Goal: Task Accomplishment & Management: Manage account settings

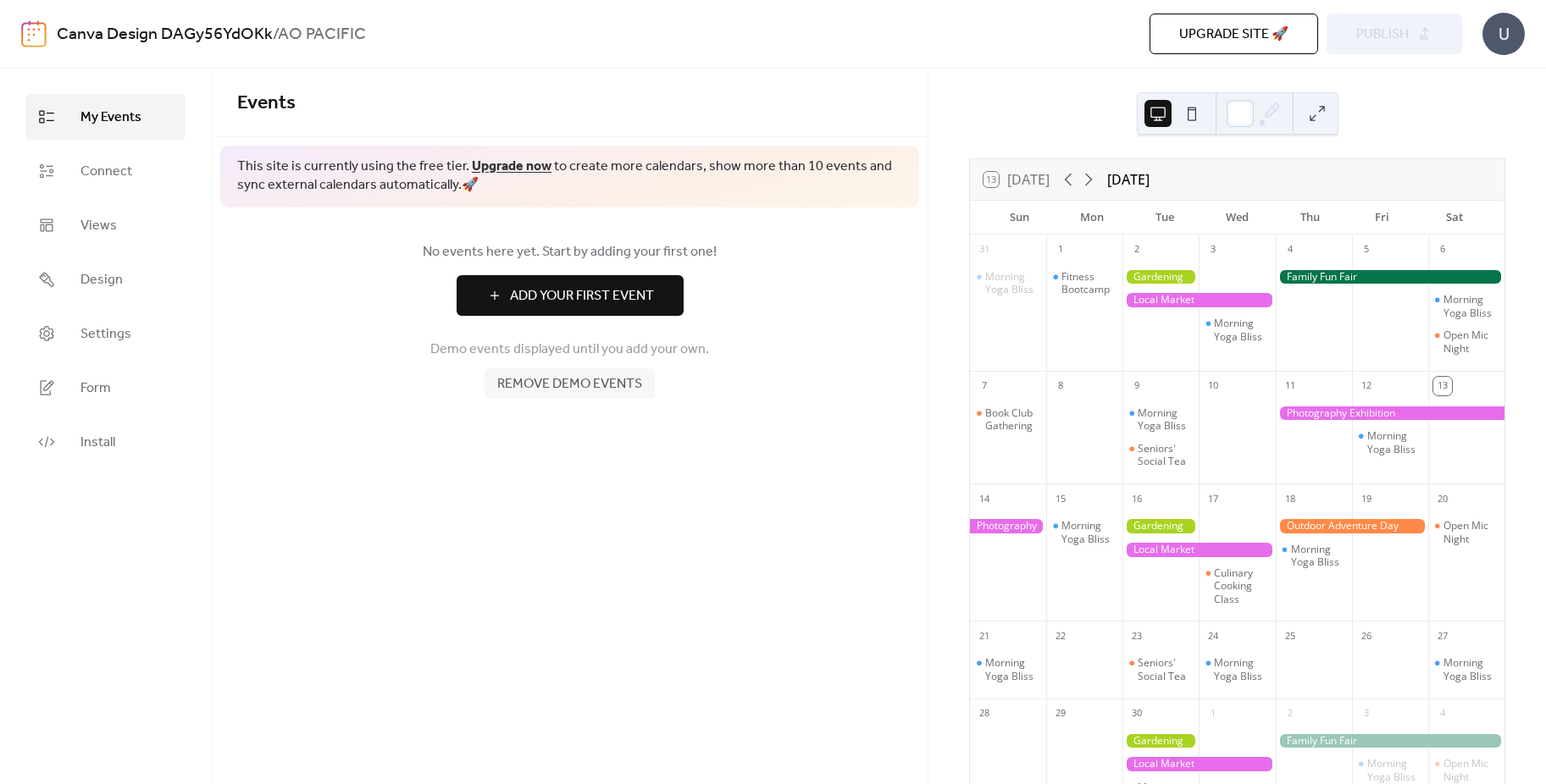
click at [98, 441] on span "Install" at bounding box center [98, 443] width 35 height 20
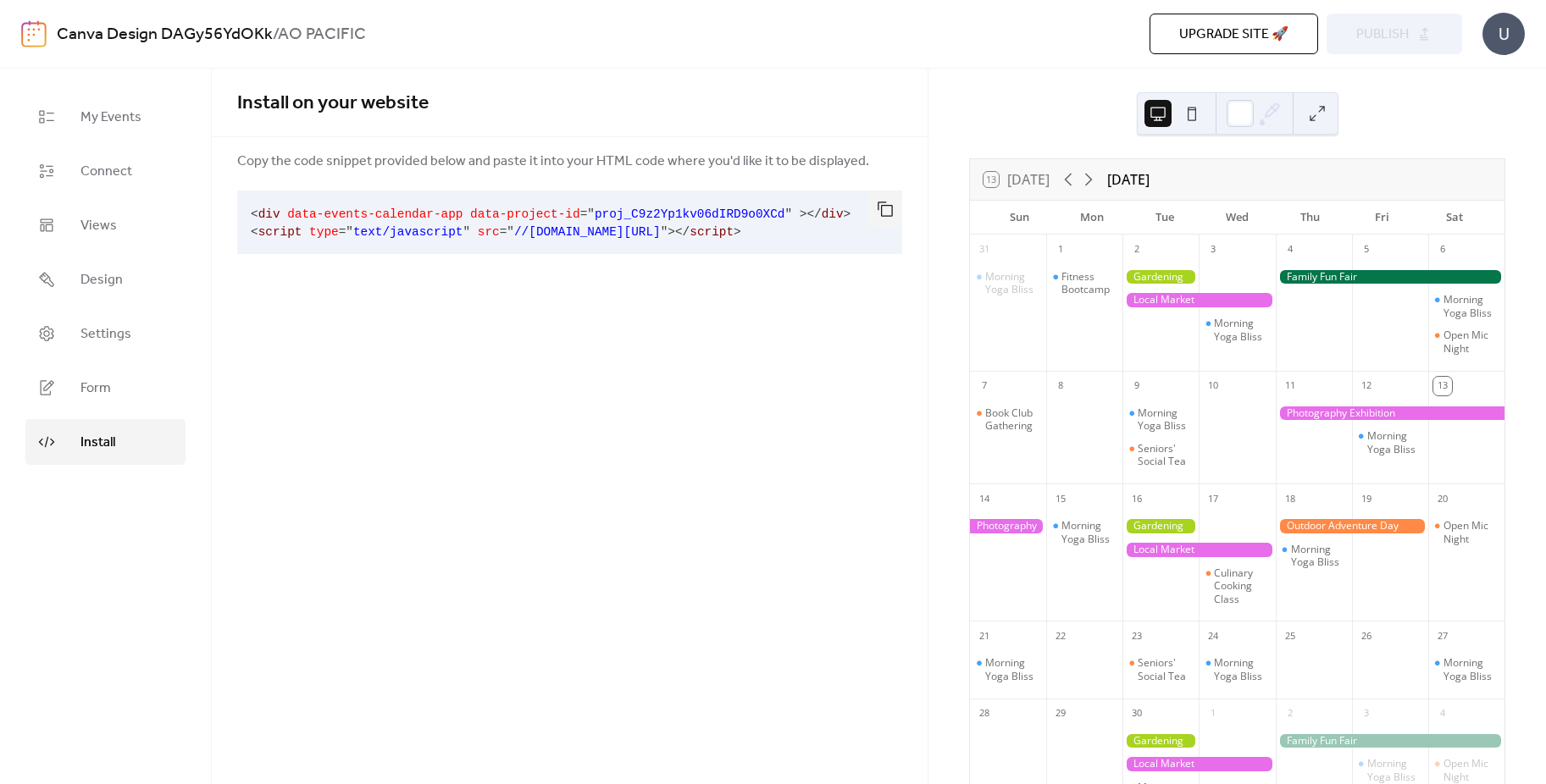
click at [114, 168] on span "Connect" at bounding box center [106, 171] width 51 height 20
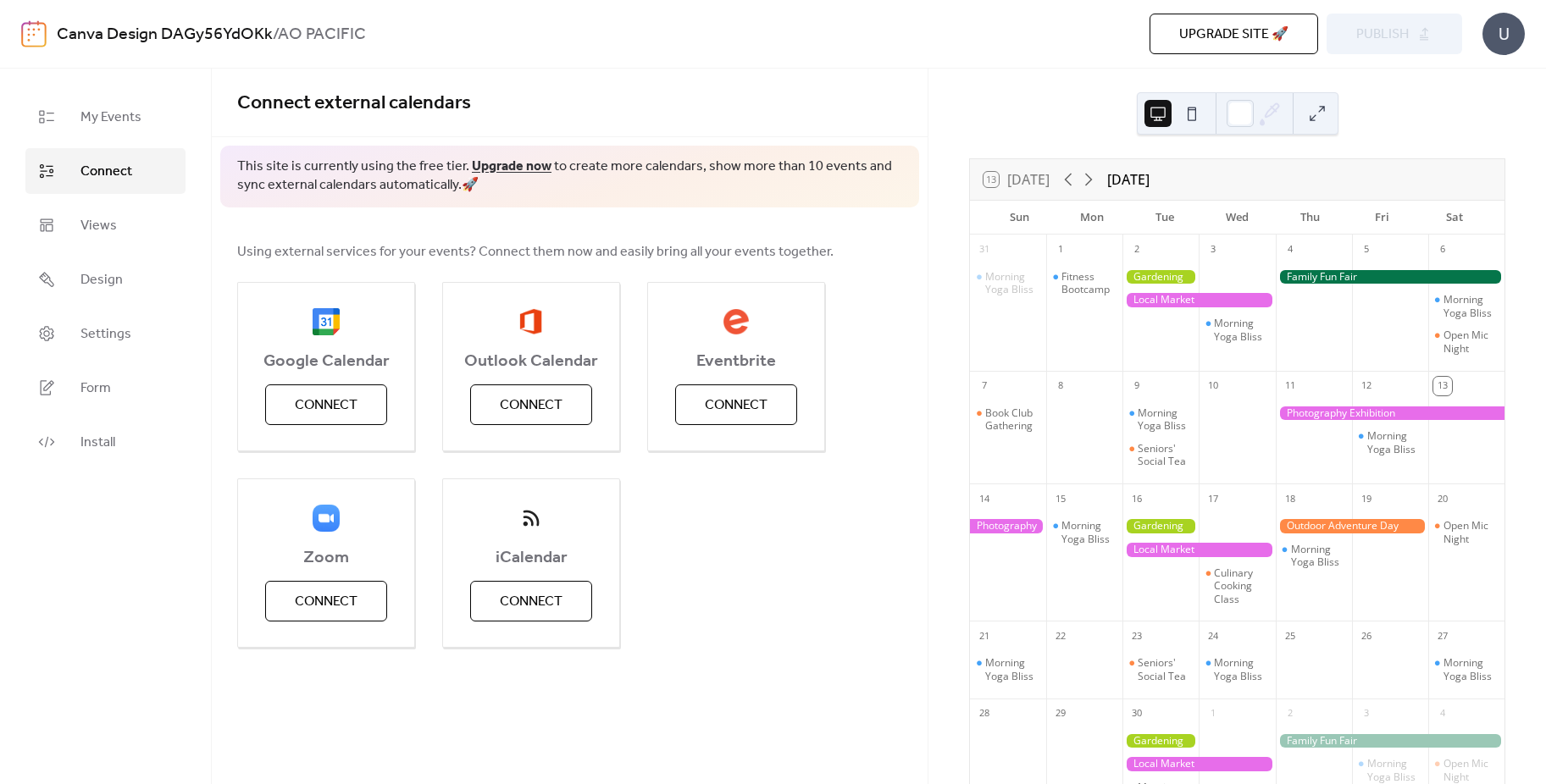
click at [342, 407] on span "Connect" at bounding box center [326, 405] width 63 height 20
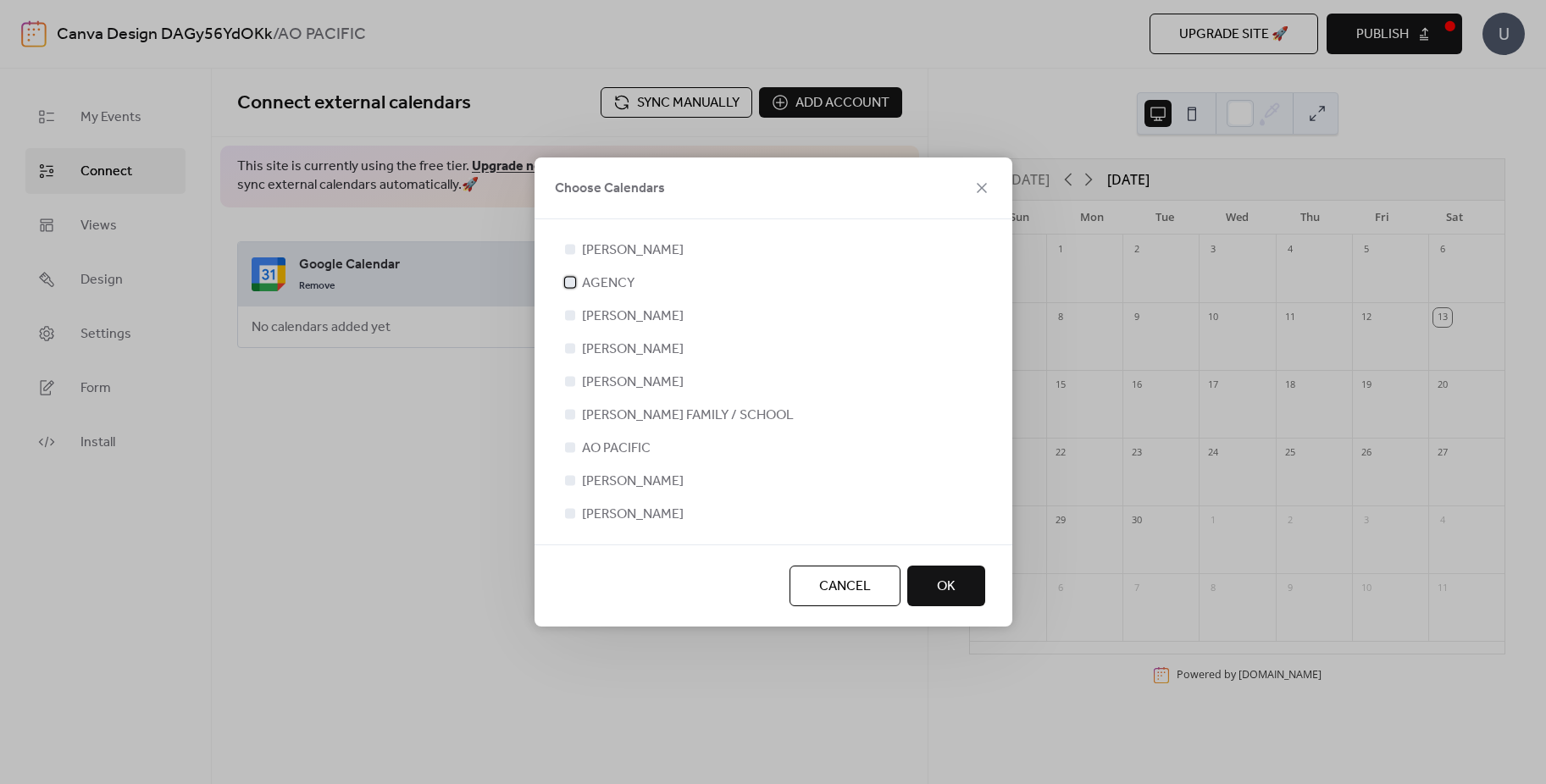
click at [572, 286] on div at bounding box center [569, 281] width 10 height 10
click at [575, 348] on div at bounding box center [569, 348] width 17 height 17
click at [567, 352] on div at bounding box center [569, 348] width 10 height 10
click at [574, 349] on div at bounding box center [569, 348] width 10 height 10
click at [568, 346] on div at bounding box center [569, 348] width 10 height 10
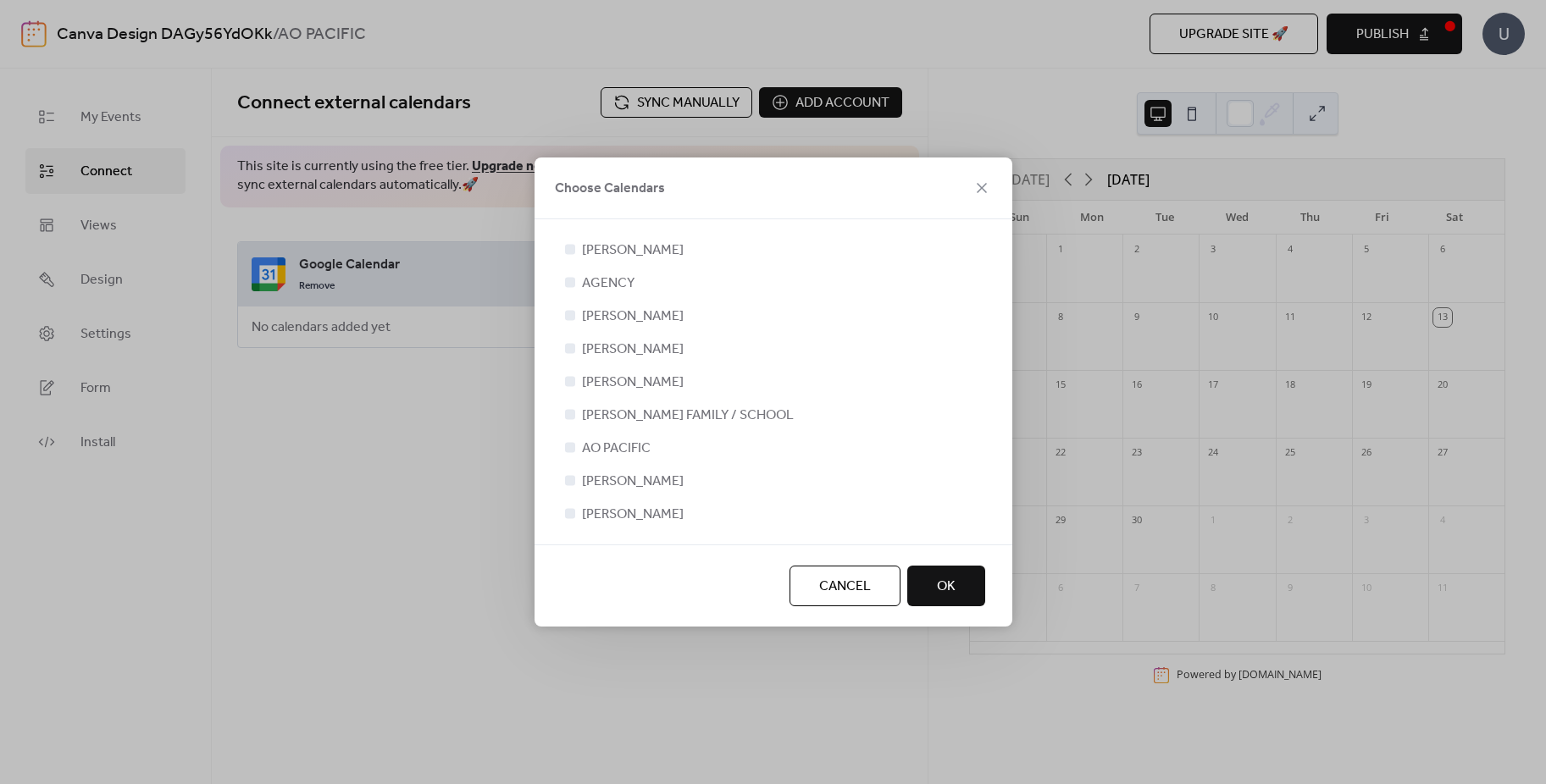
click at [566, 347] on div at bounding box center [569, 348] width 10 height 10
click at [579, 354] on label "[PERSON_NAME]" at bounding box center [623, 349] width 122 height 20
click at [569, 278] on div at bounding box center [569, 281] width 10 height 10
click at [570, 446] on div at bounding box center [569, 447] width 10 height 10
click at [938, 584] on span "OK" at bounding box center [946, 586] width 19 height 20
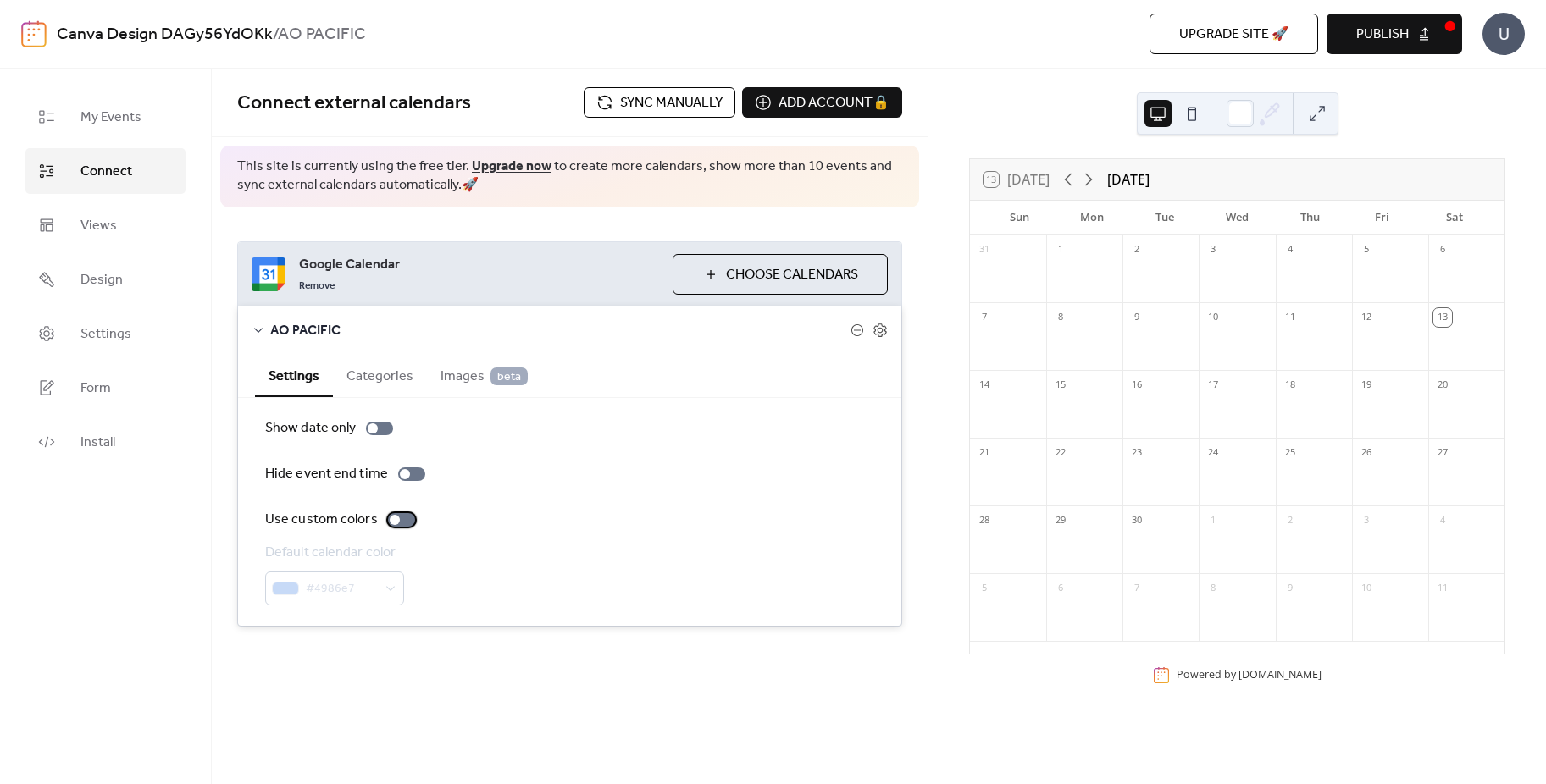
click at [394, 518] on div at bounding box center [394, 520] width 10 height 10
click at [399, 521] on div at bounding box center [401, 520] width 27 height 13
click at [357, 374] on button "Categories" at bounding box center [380, 374] width 94 height 42
click at [448, 387] on span "Images beta" at bounding box center [484, 377] width 87 height 20
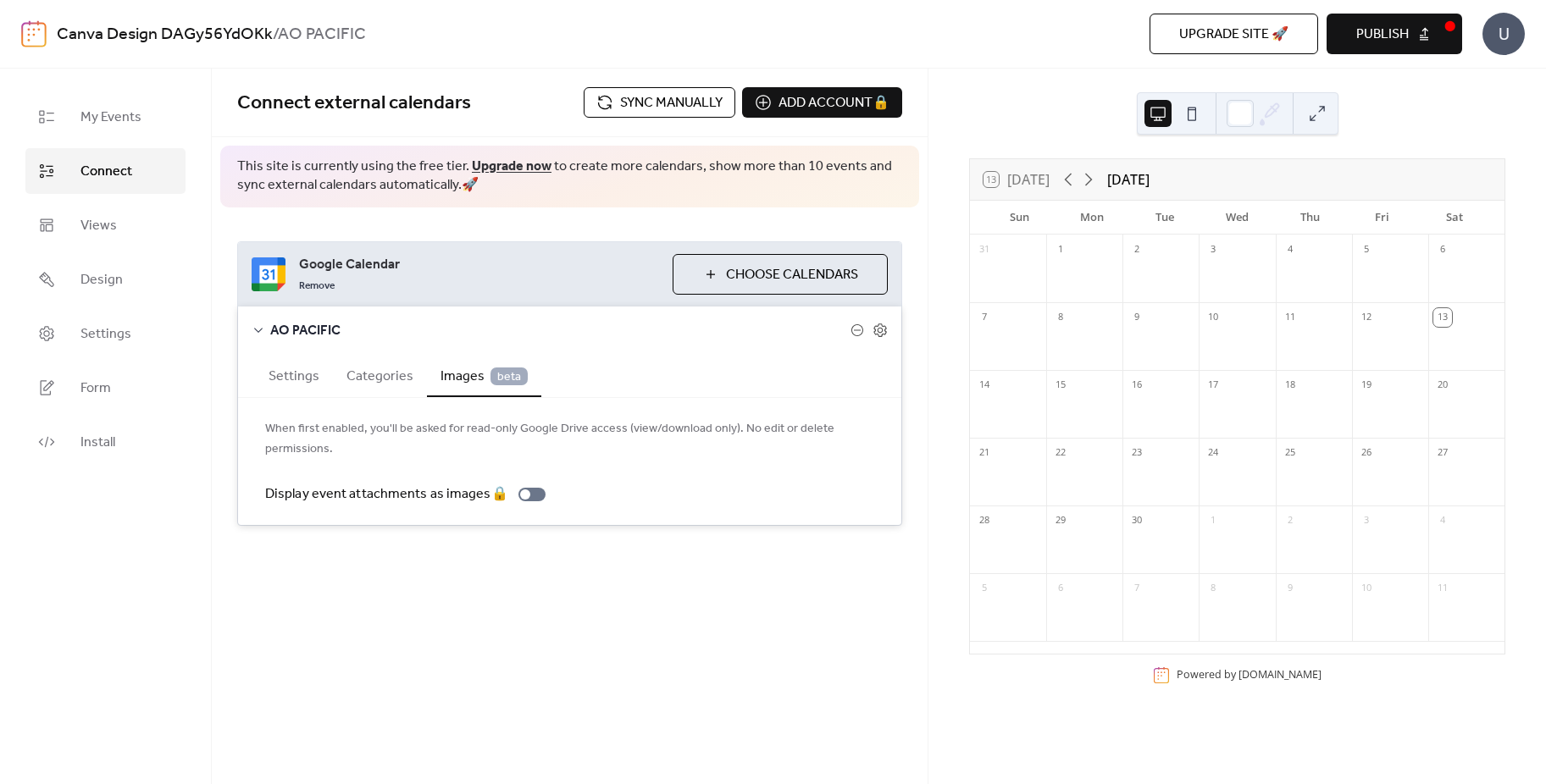
click at [323, 373] on button "Settings" at bounding box center [294, 374] width 78 height 42
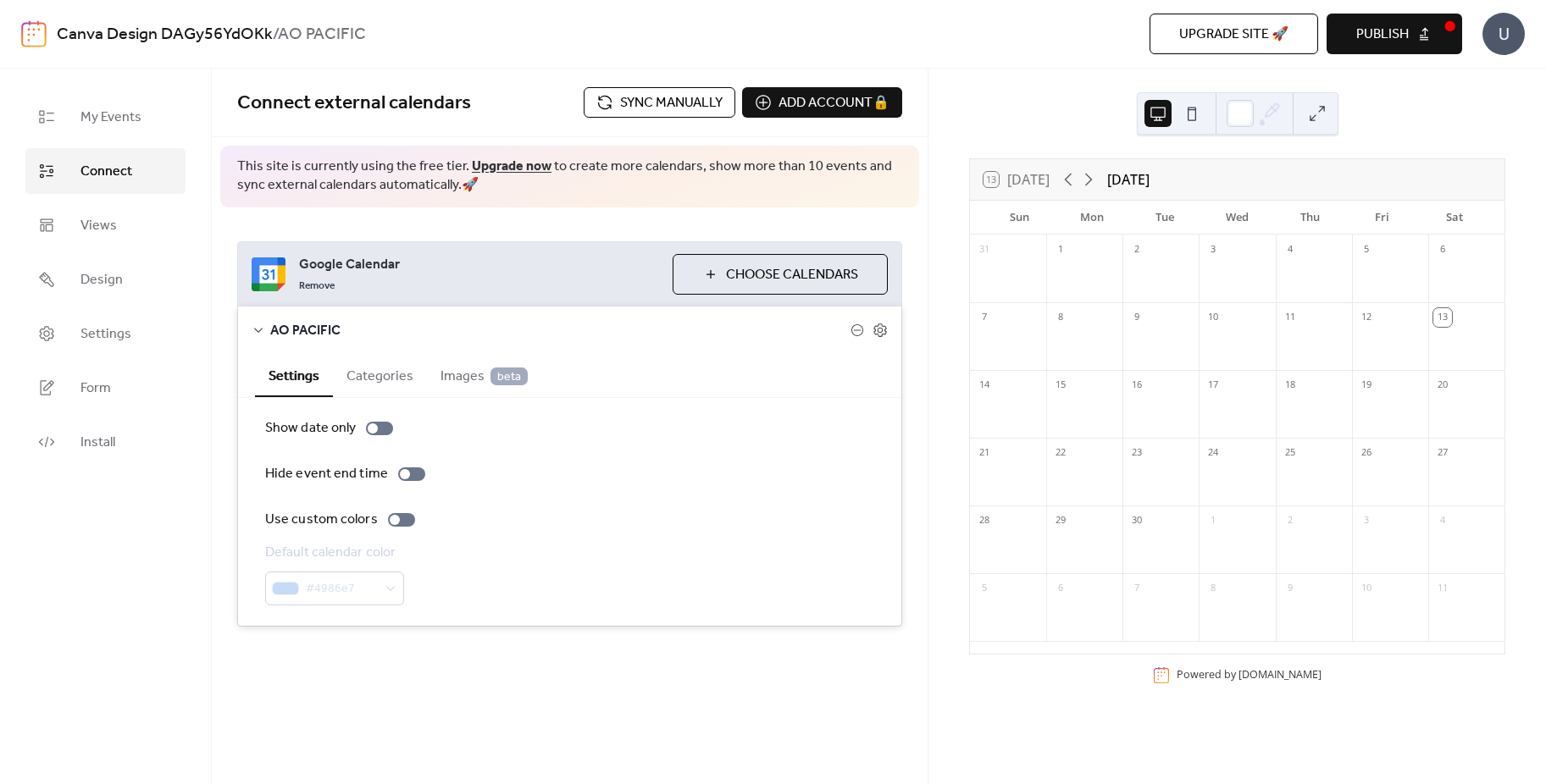
click at [652, 89] on button "Sync manually" at bounding box center [659, 102] width 152 height 30
click at [879, 330] on icon at bounding box center [880, 330] width 15 height 15
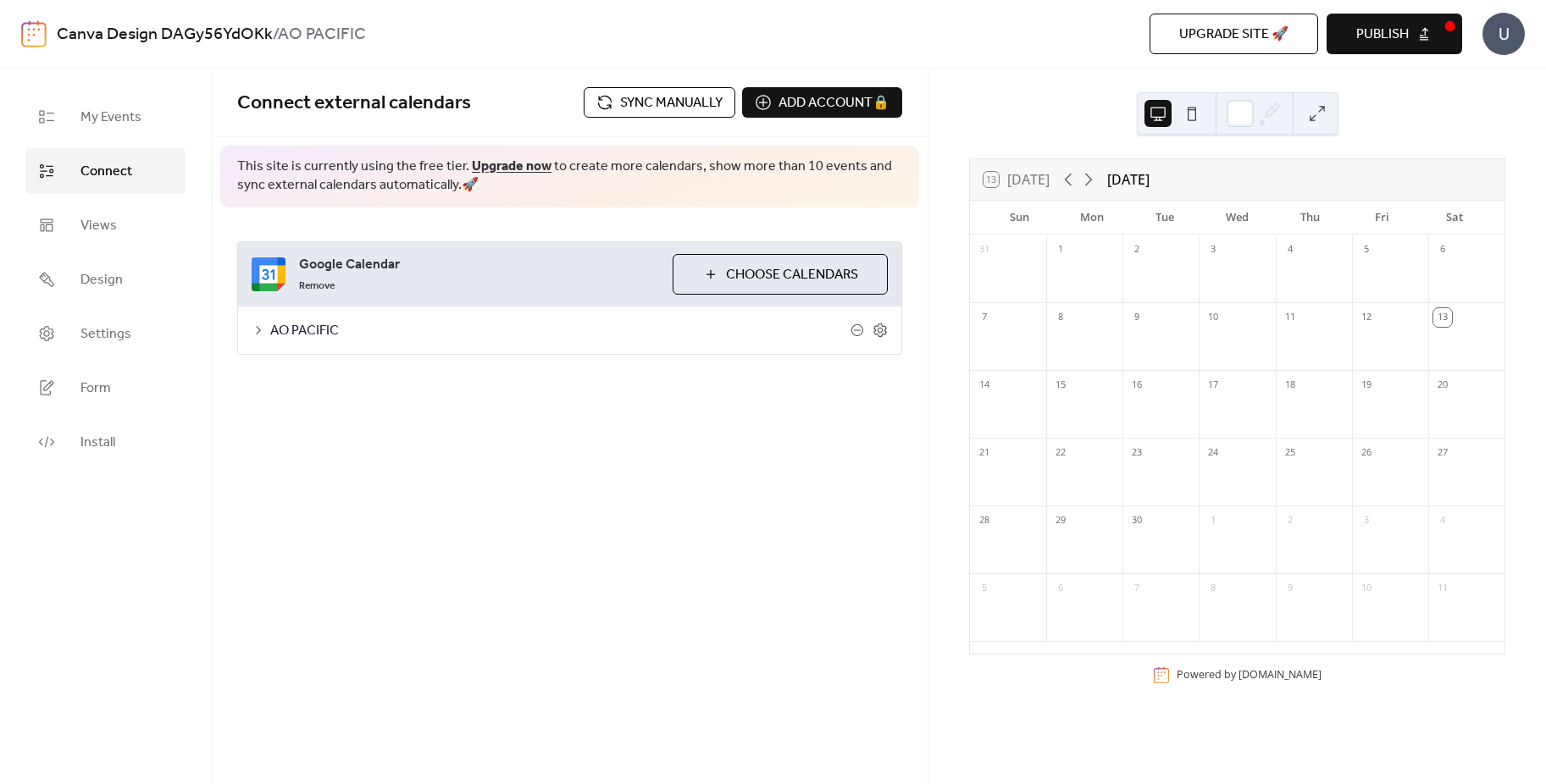
click at [879, 330] on icon at bounding box center [880, 330] width 15 height 15
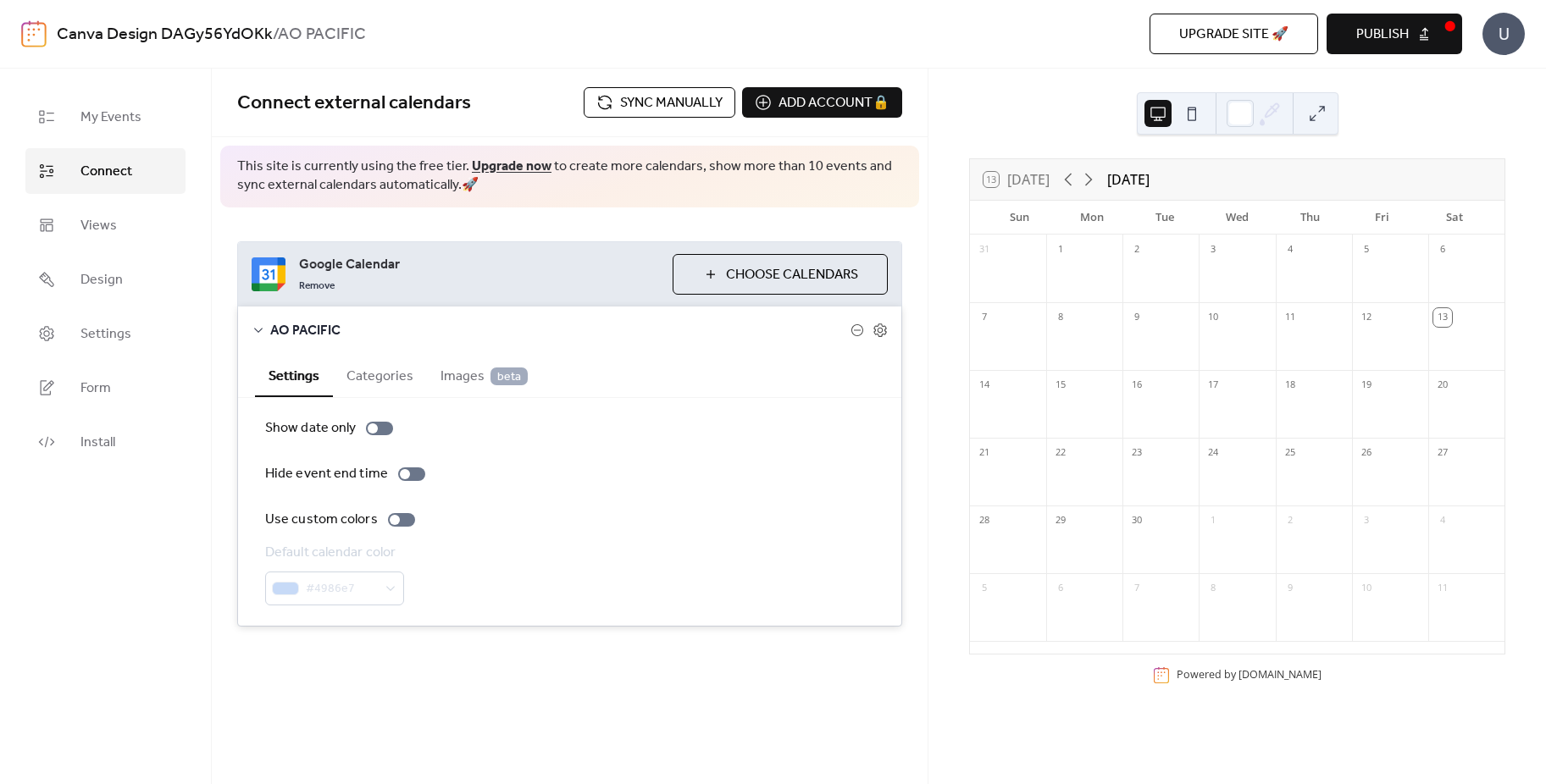
click at [395, 380] on button "Categories" at bounding box center [380, 374] width 94 height 42
drag, startPoint x: 442, startPoint y: 380, endPoint x: 385, endPoint y: 377, distance: 57.1
click at [441, 380] on span "Images beta" at bounding box center [484, 377] width 87 height 20
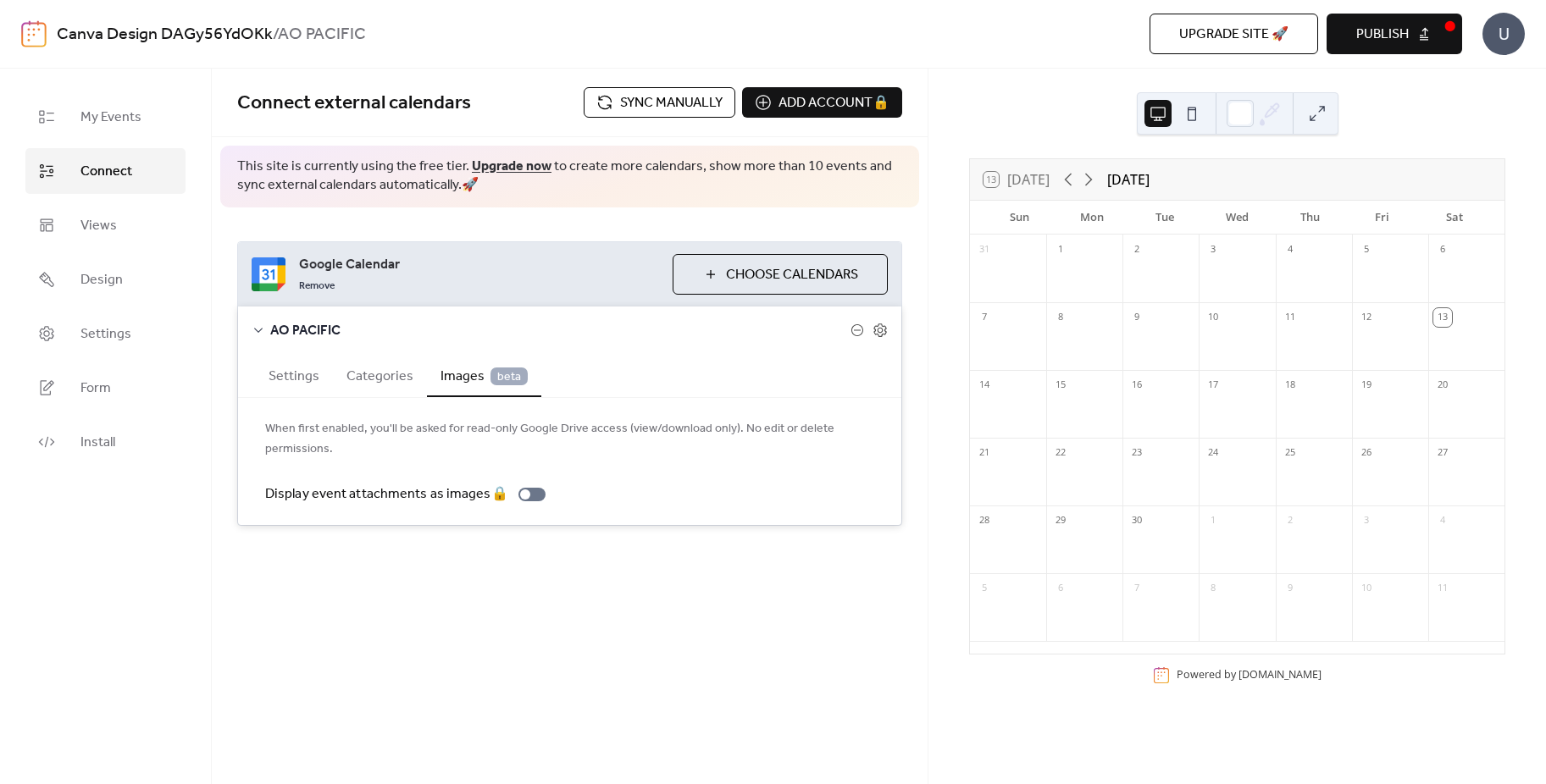
click at [293, 371] on button "Settings" at bounding box center [294, 374] width 78 height 42
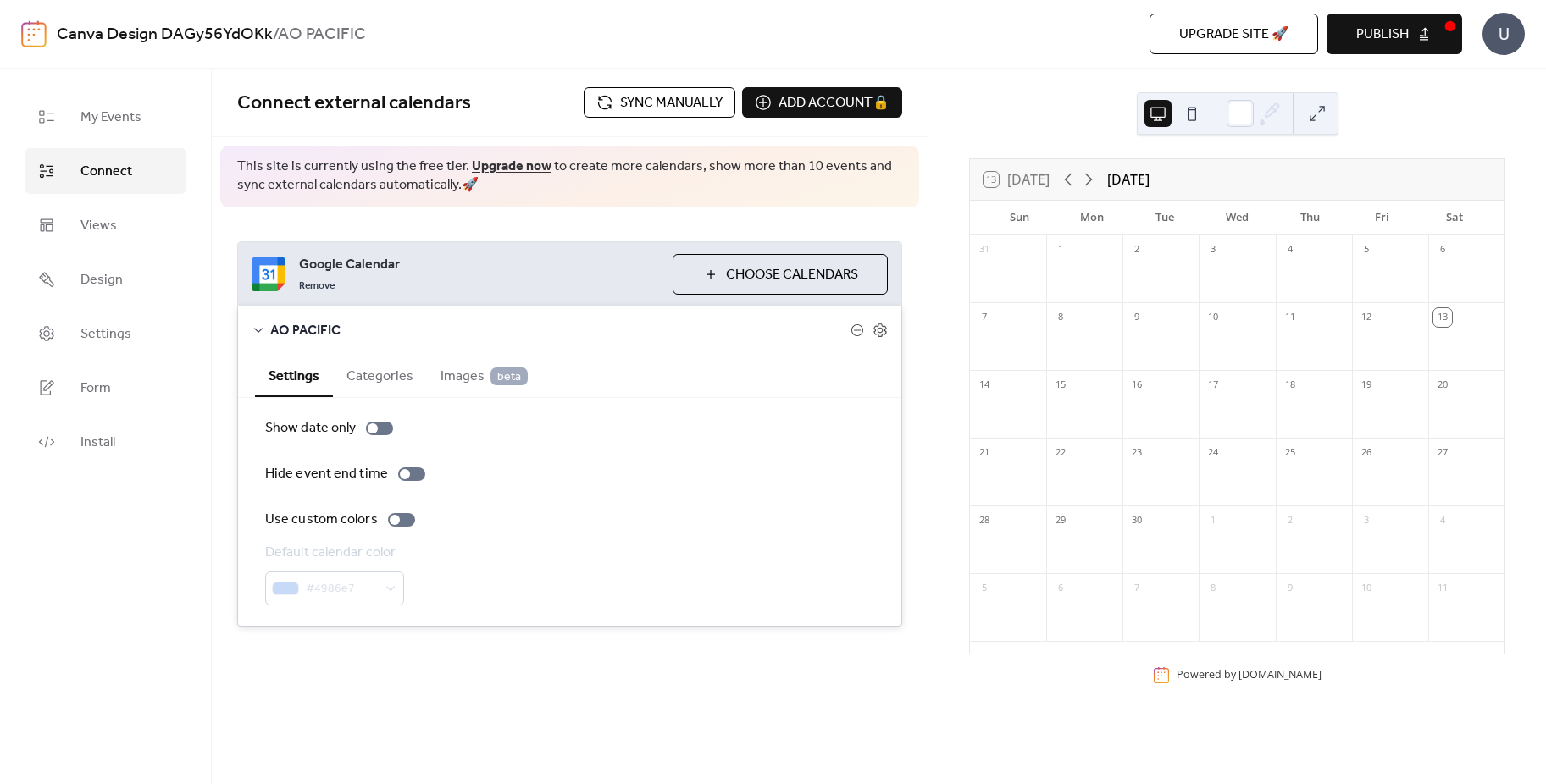
click at [292, 388] on button "Settings" at bounding box center [294, 375] width 78 height 43
click at [530, 273] on span "Google Calendar" at bounding box center [479, 264] width 360 height 20
click at [863, 747] on div "Connect external calendars Sync manually Add account 🔒 🔒 This site is currently…" at bounding box center [569, 426] width 716 height 716
click at [1395, 32] on span "Publish" at bounding box center [1382, 35] width 52 height 20
click at [125, 232] on link "Views" at bounding box center [106, 225] width 160 height 46
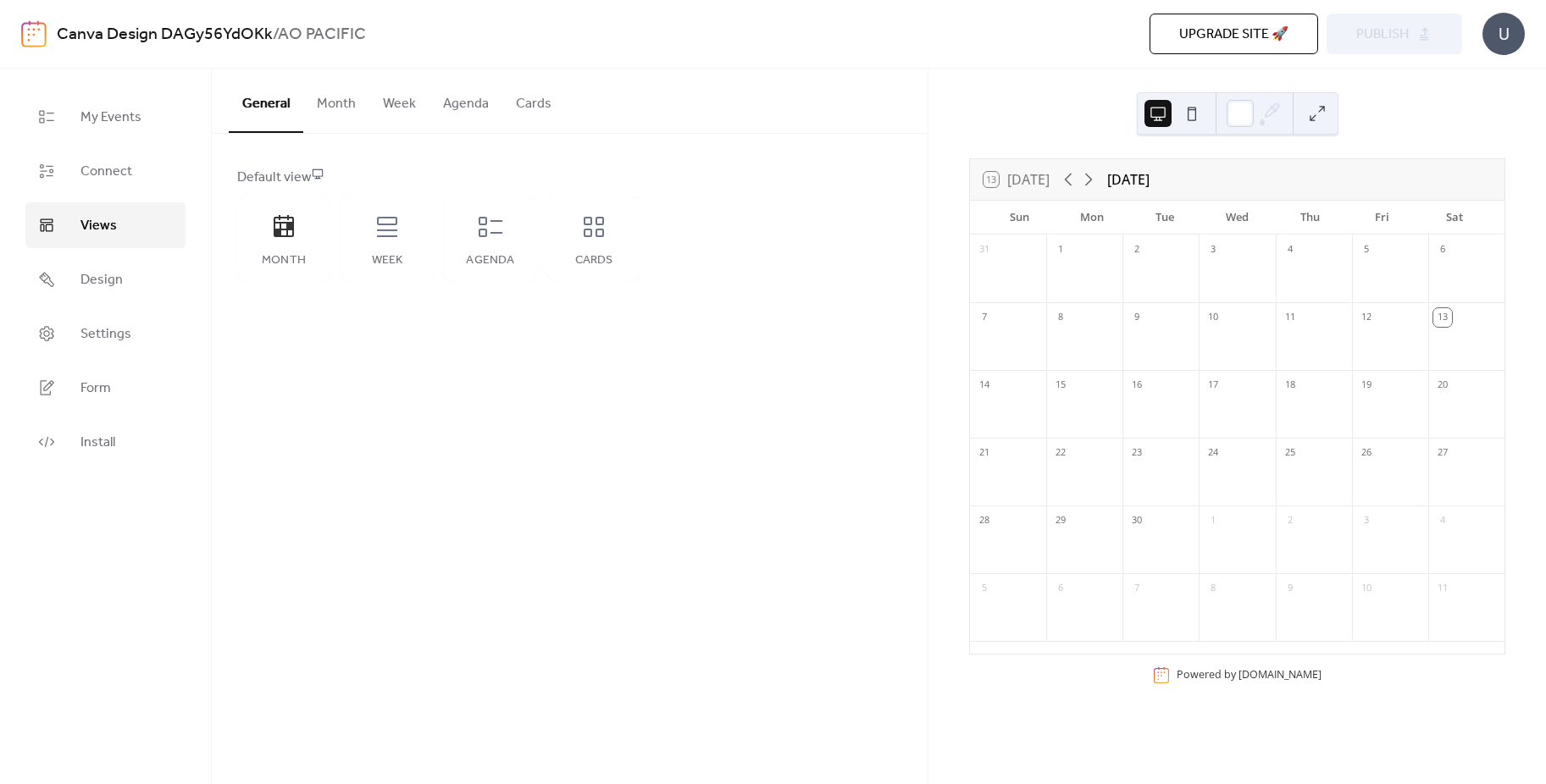
click at [385, 244] on div "Week" at bounding box center [387, 239] width 93 height 84
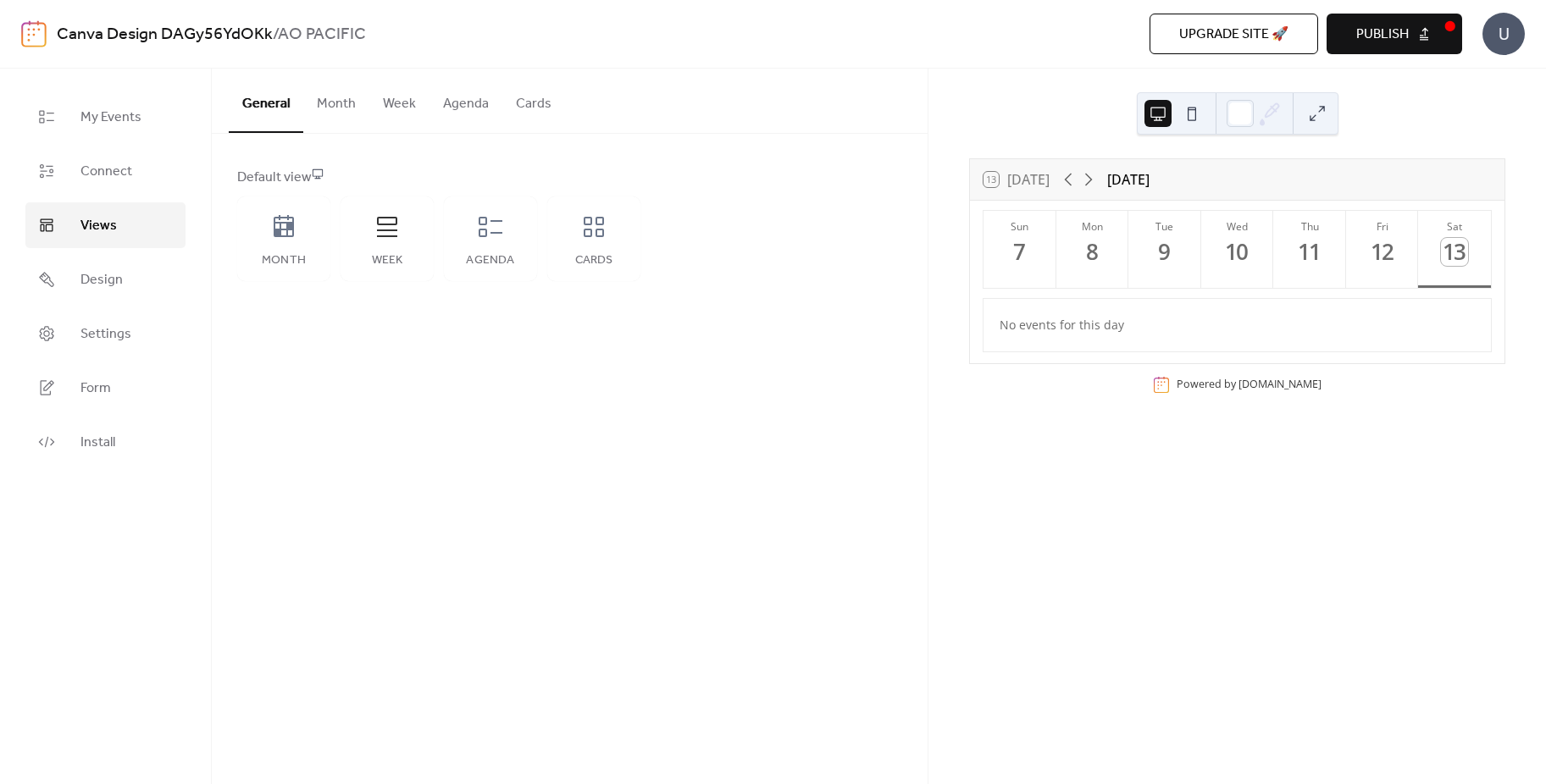
click at [347, 106] on button "Month" at bounding box center [336, 99] width 66 height 63
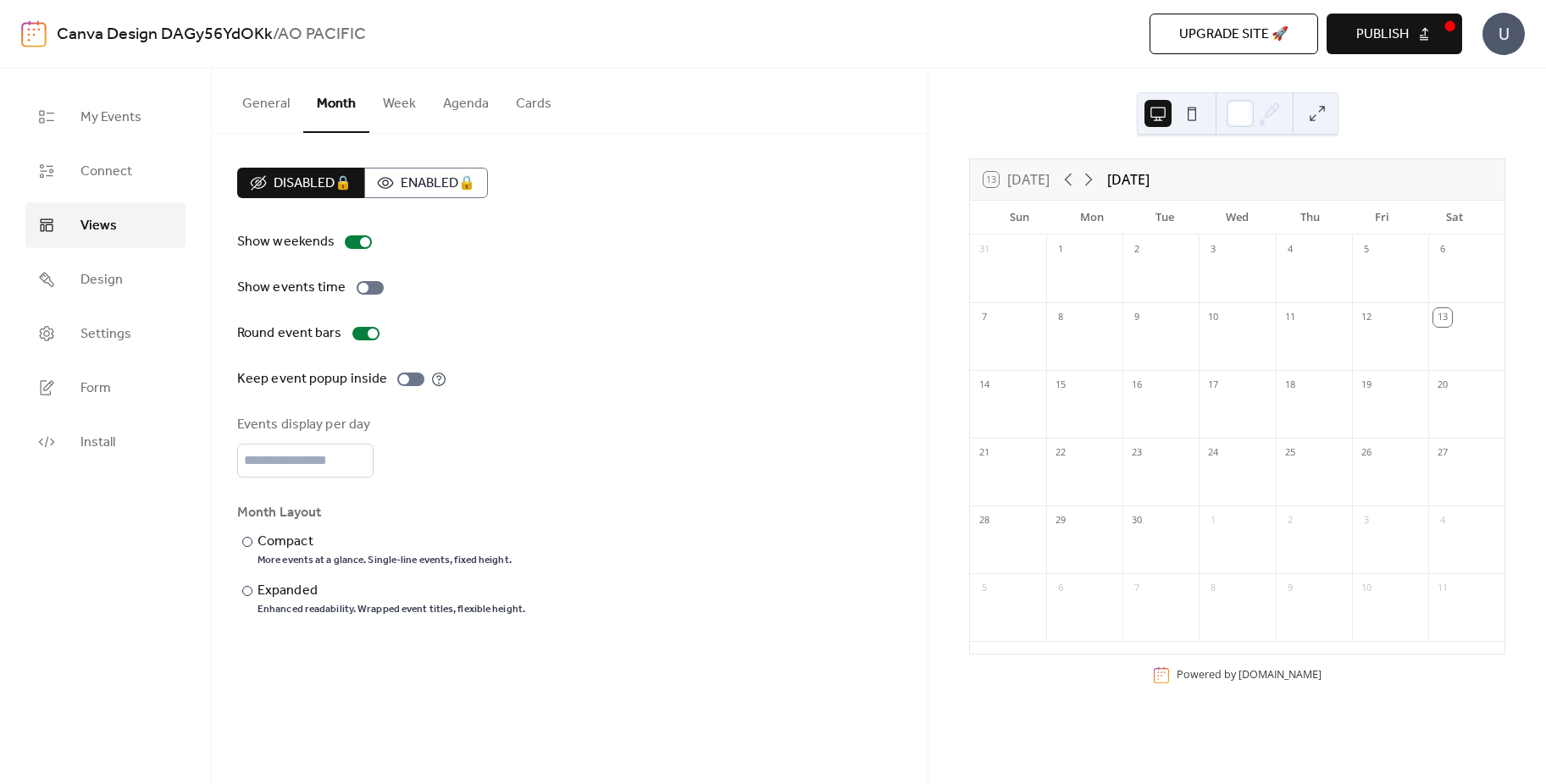
click at [401, 113] on button "Week" at bounding box center [399, 99] width 60 height 63
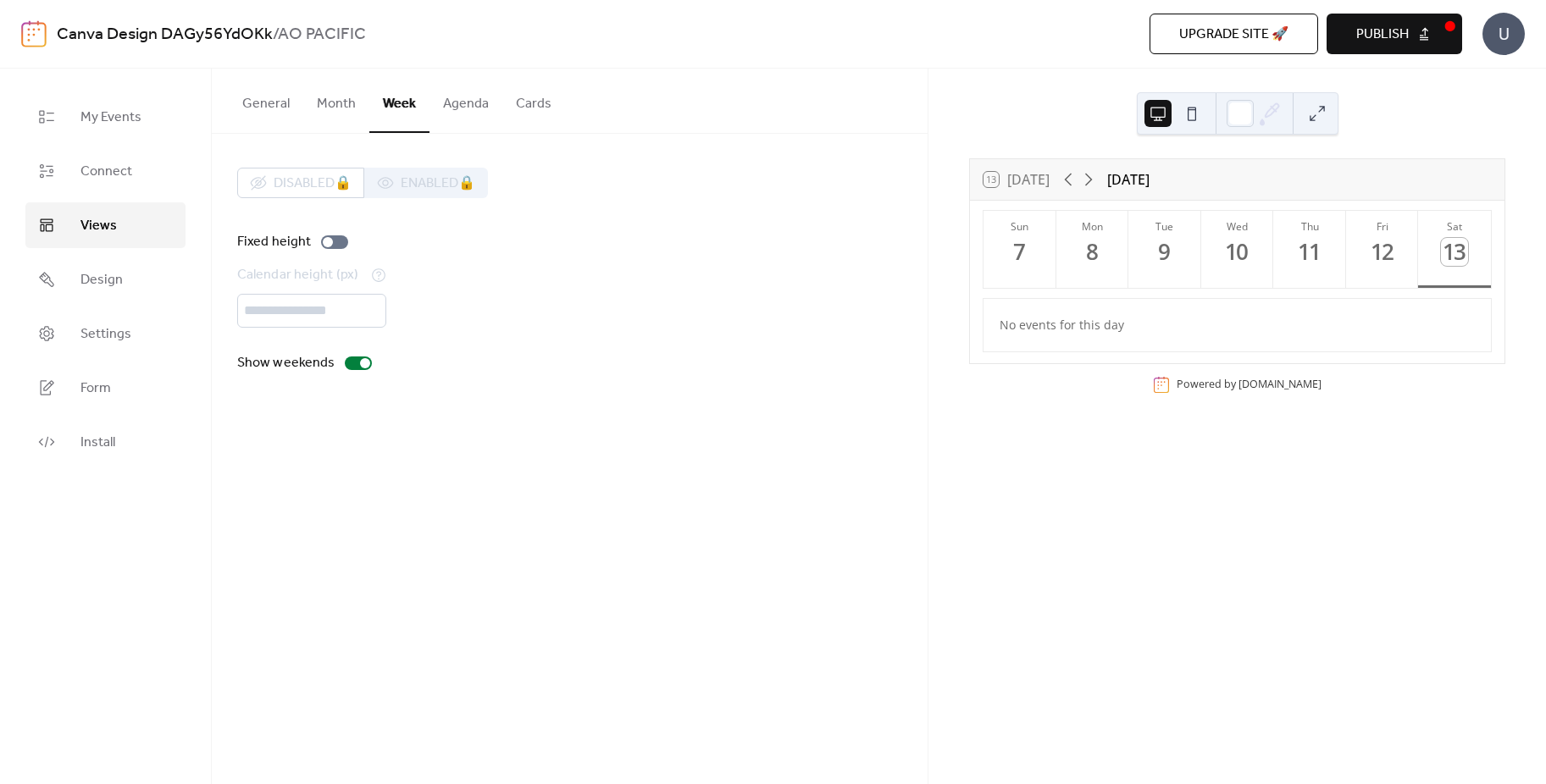
click at [345, 109] on button "Month" at bounding box center [336, 99] width 66 height 63
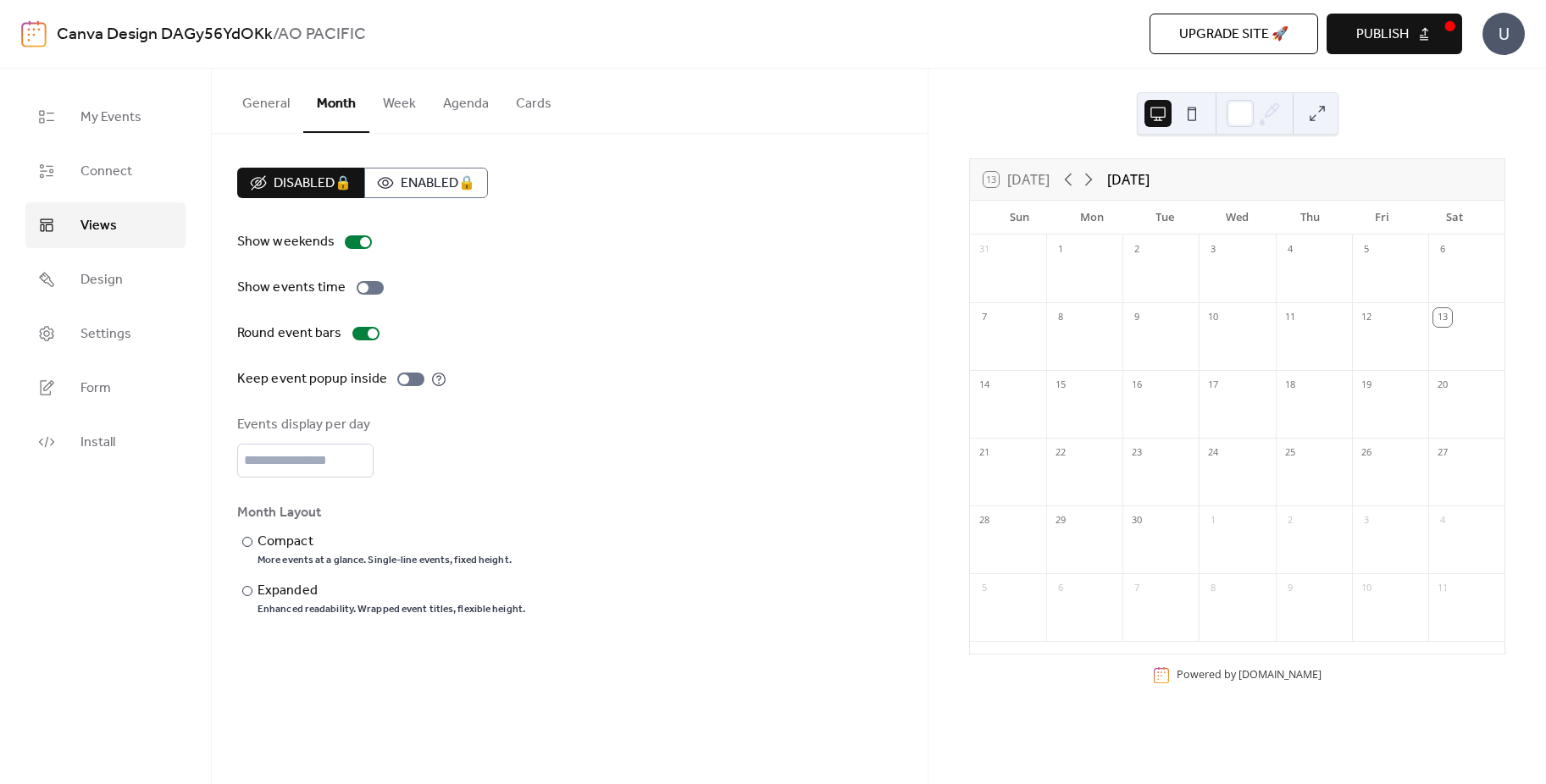
click at [383, 116] on button "Week" at bounding box center [399, 99] width 60 height 63
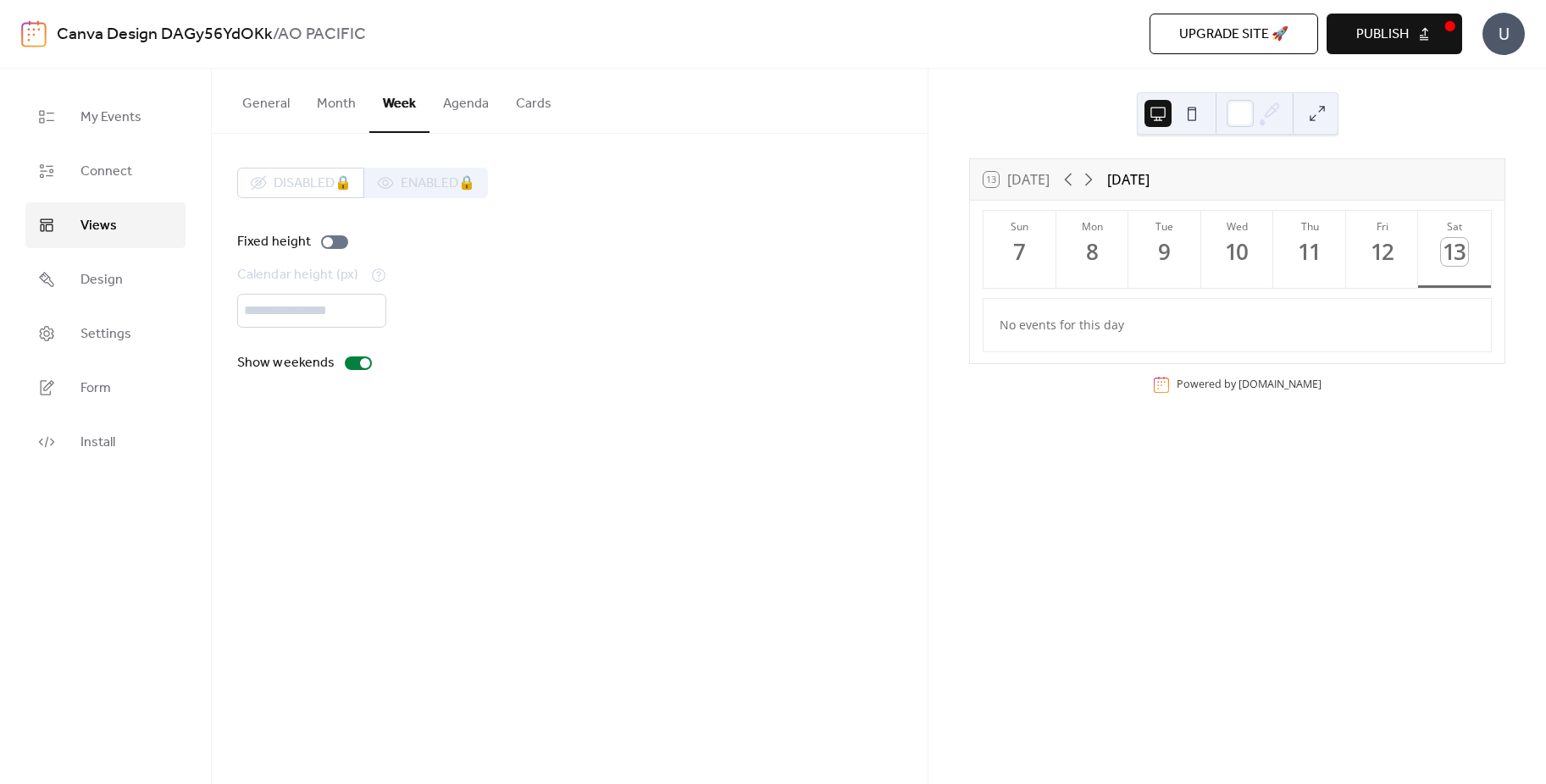
click at [221, 93] on div "General Month Week Agenda Cards" at bounding box center [569, 101] width 716 height 66
click at [305, 98] on button "Month" at bounding box center [336, 99] width 66 height 63
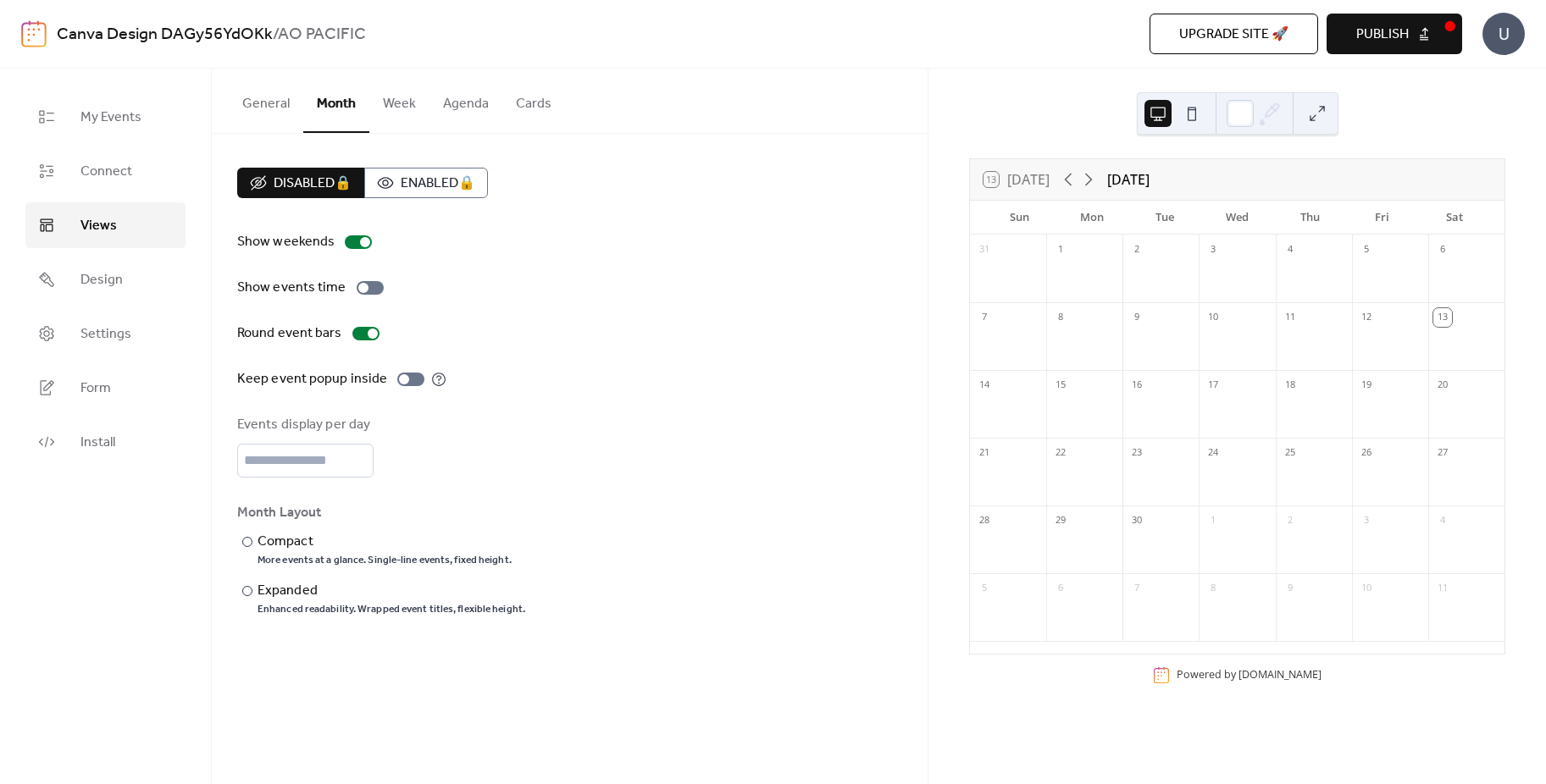
click at [108, 122] on span "My Events" at bounding box center [111, 117] width 61 height 20
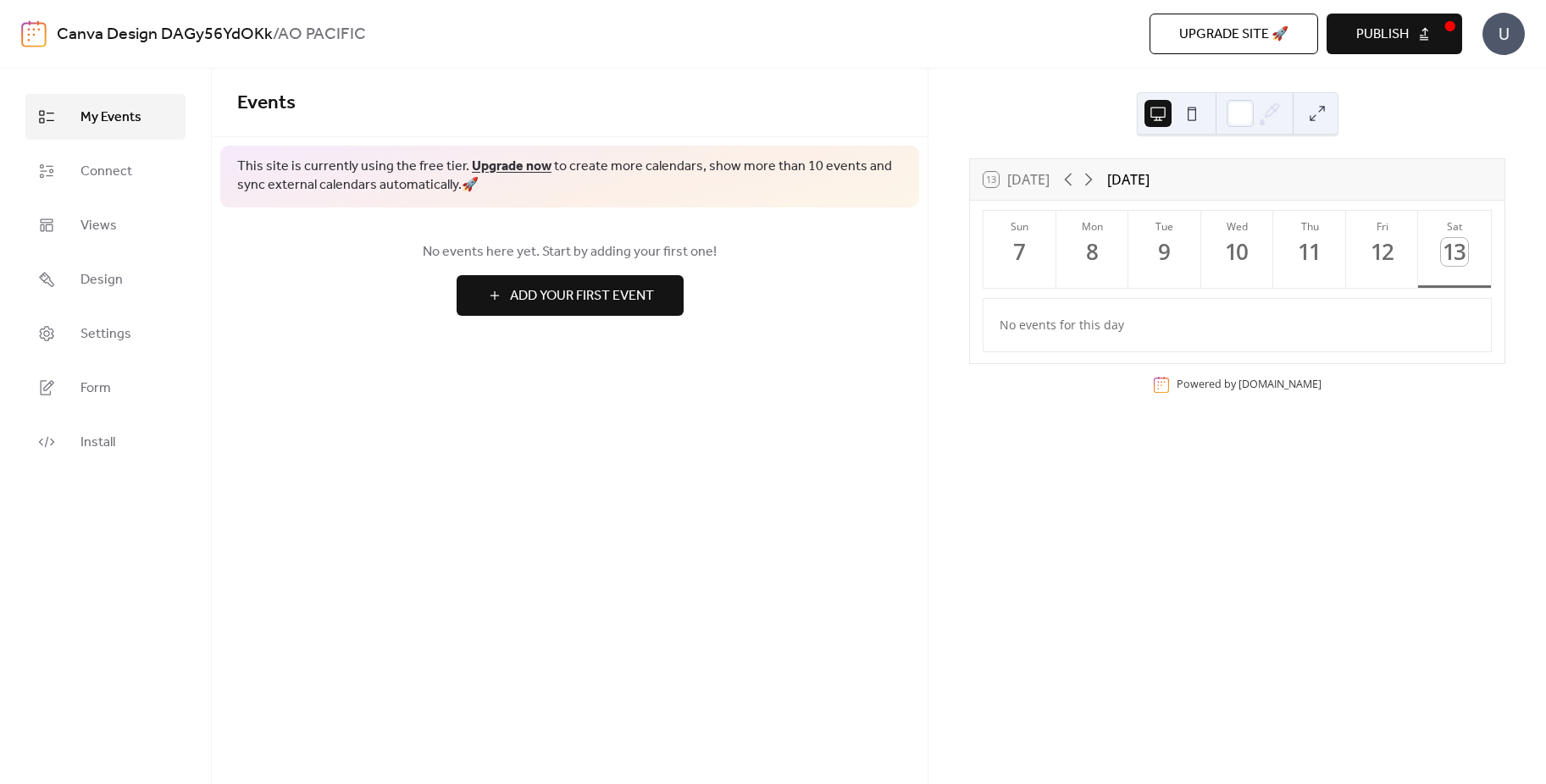
click at [92, 383] on span "Form" at bounding box center [96, 388] width 30 height 20
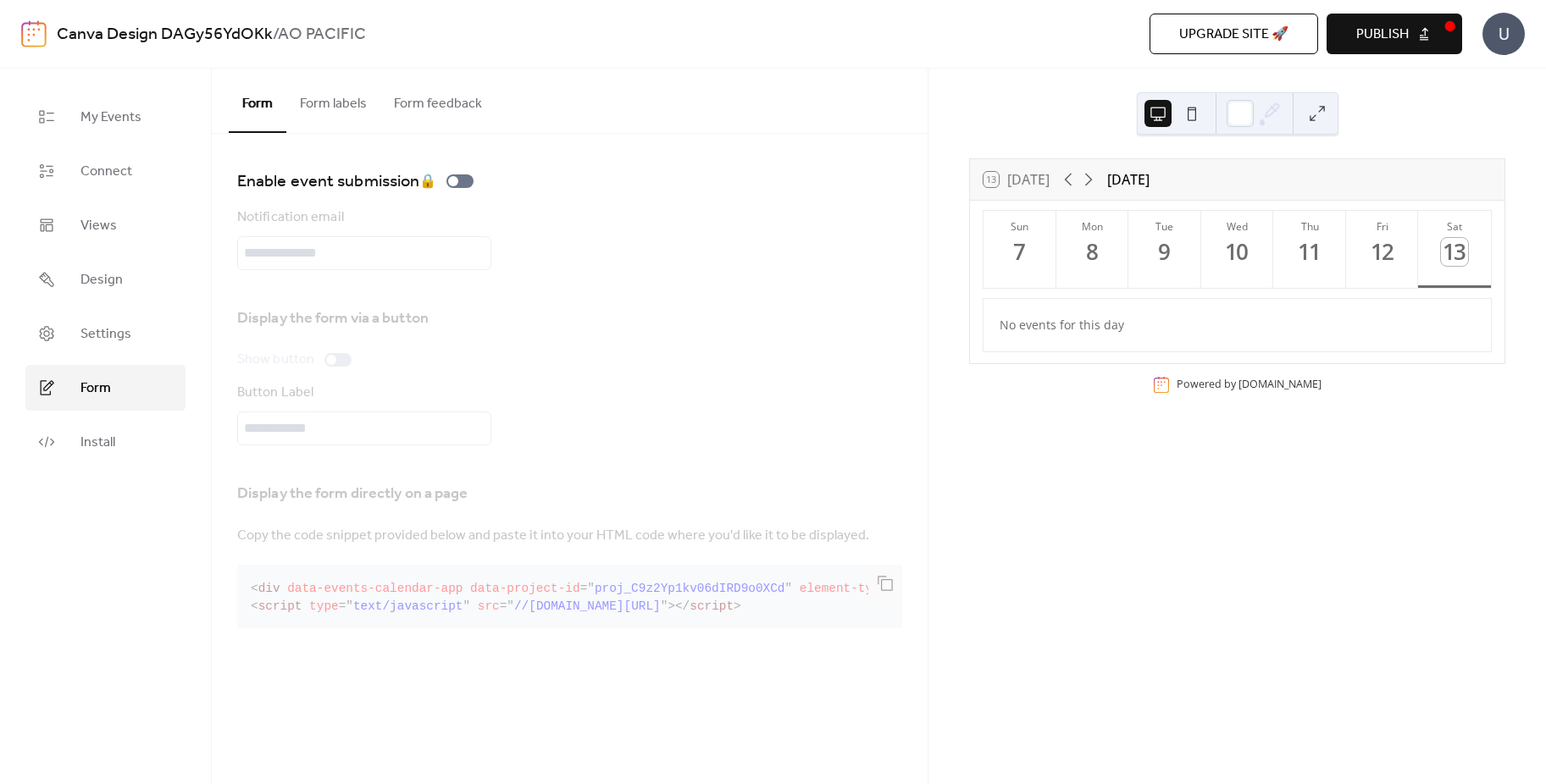
click at [121, 353] on link "Settings" at bounding box center [106, 333] width 160 height 46
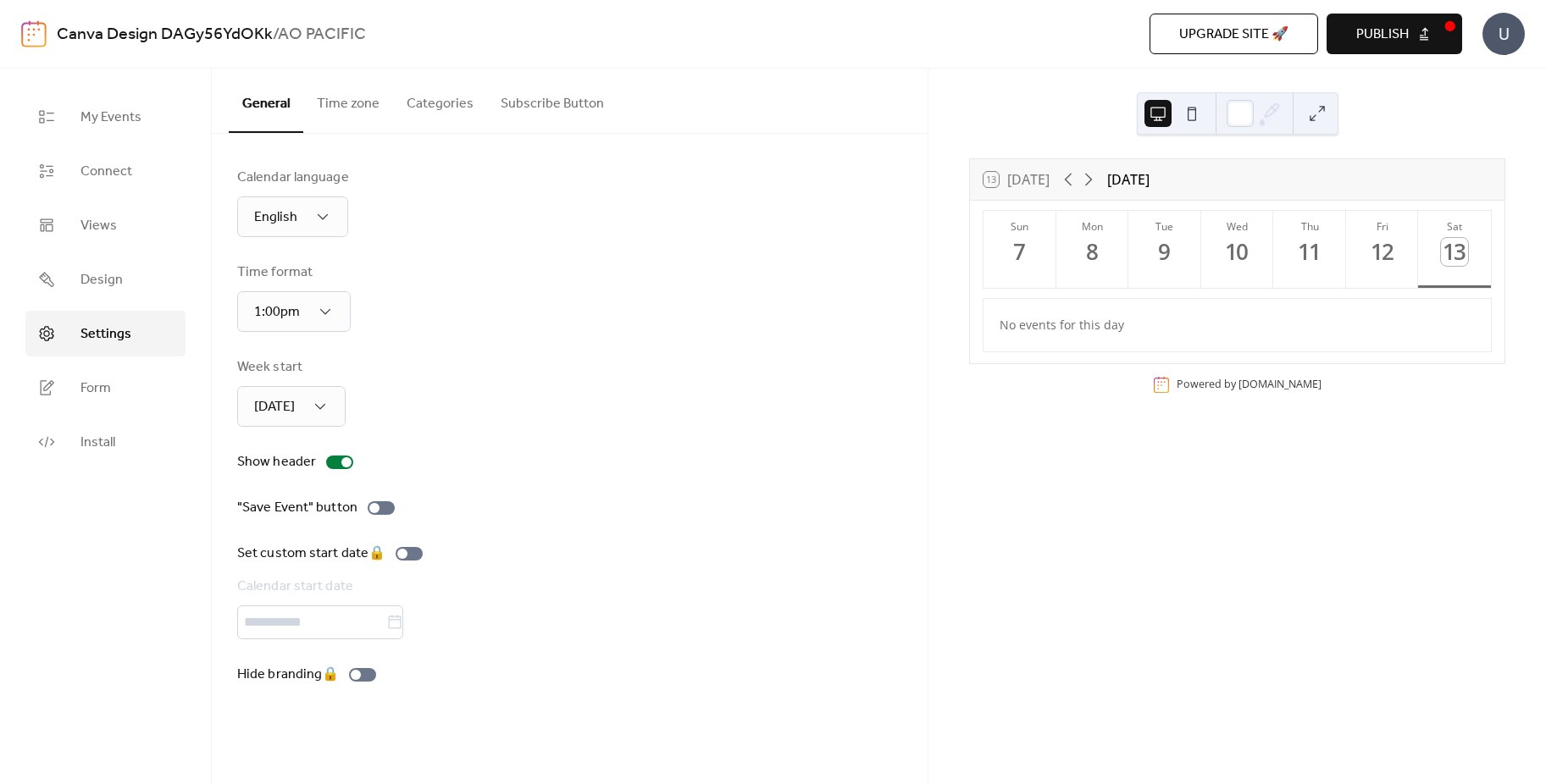
click at [127, 444] on link "Install" at bounding box center [106, 443] width 160 height 46
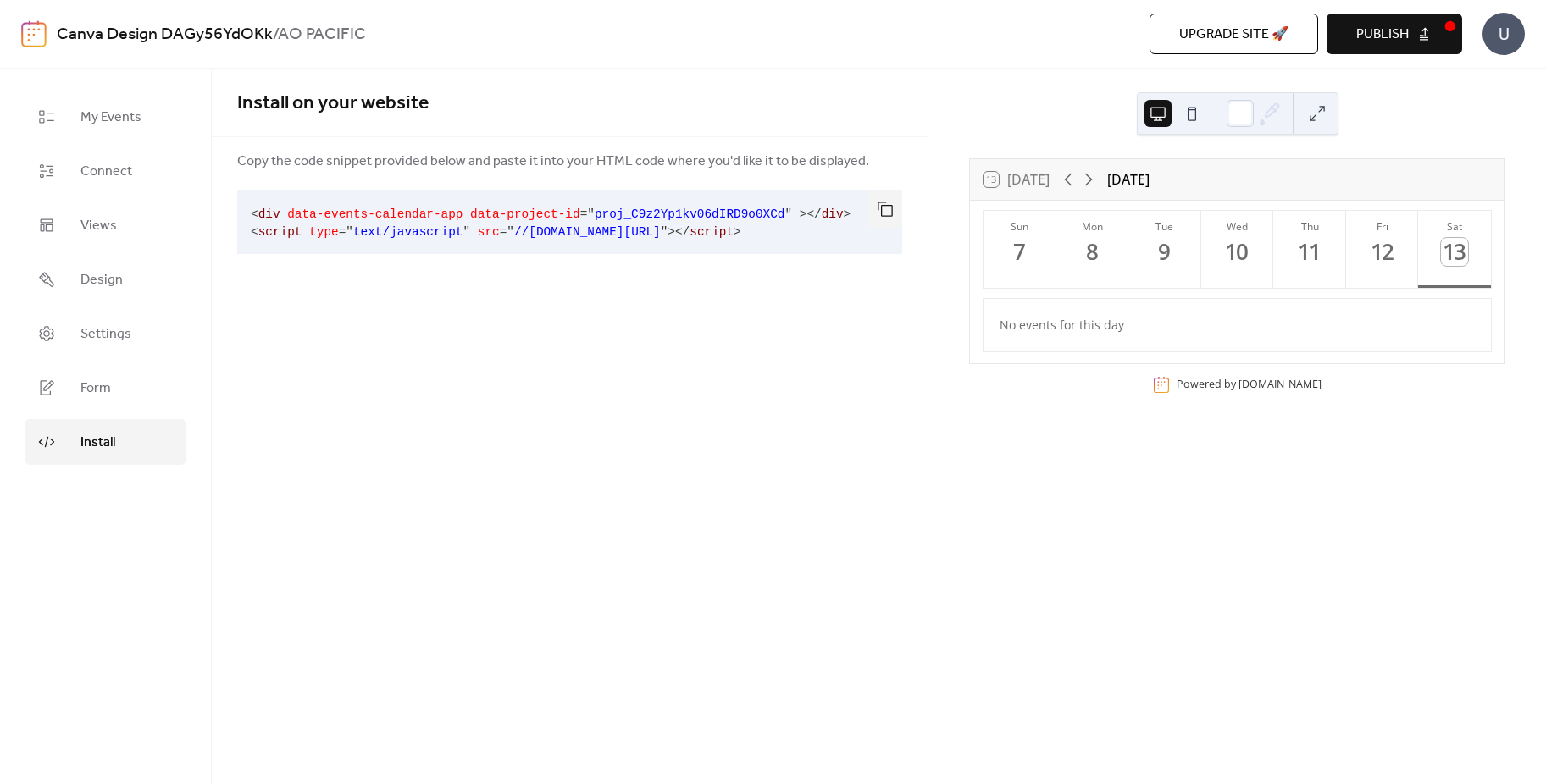
click at [115, 121] on span "My Events" at bounding box center [111, 117] width 61 height 20
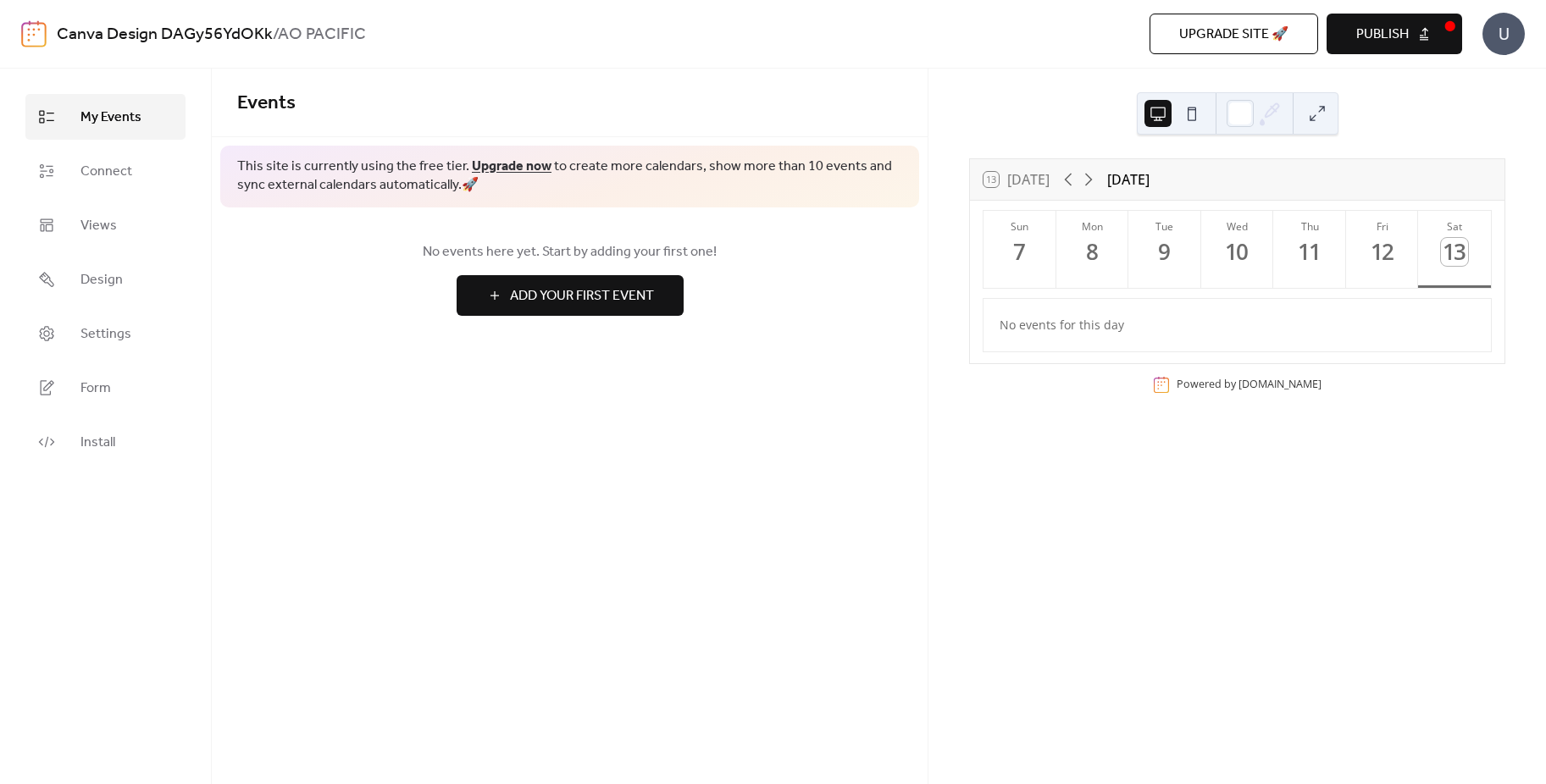
click at [103, 223] on span "Views" at bounding box center [98, 226] width 36 height 20
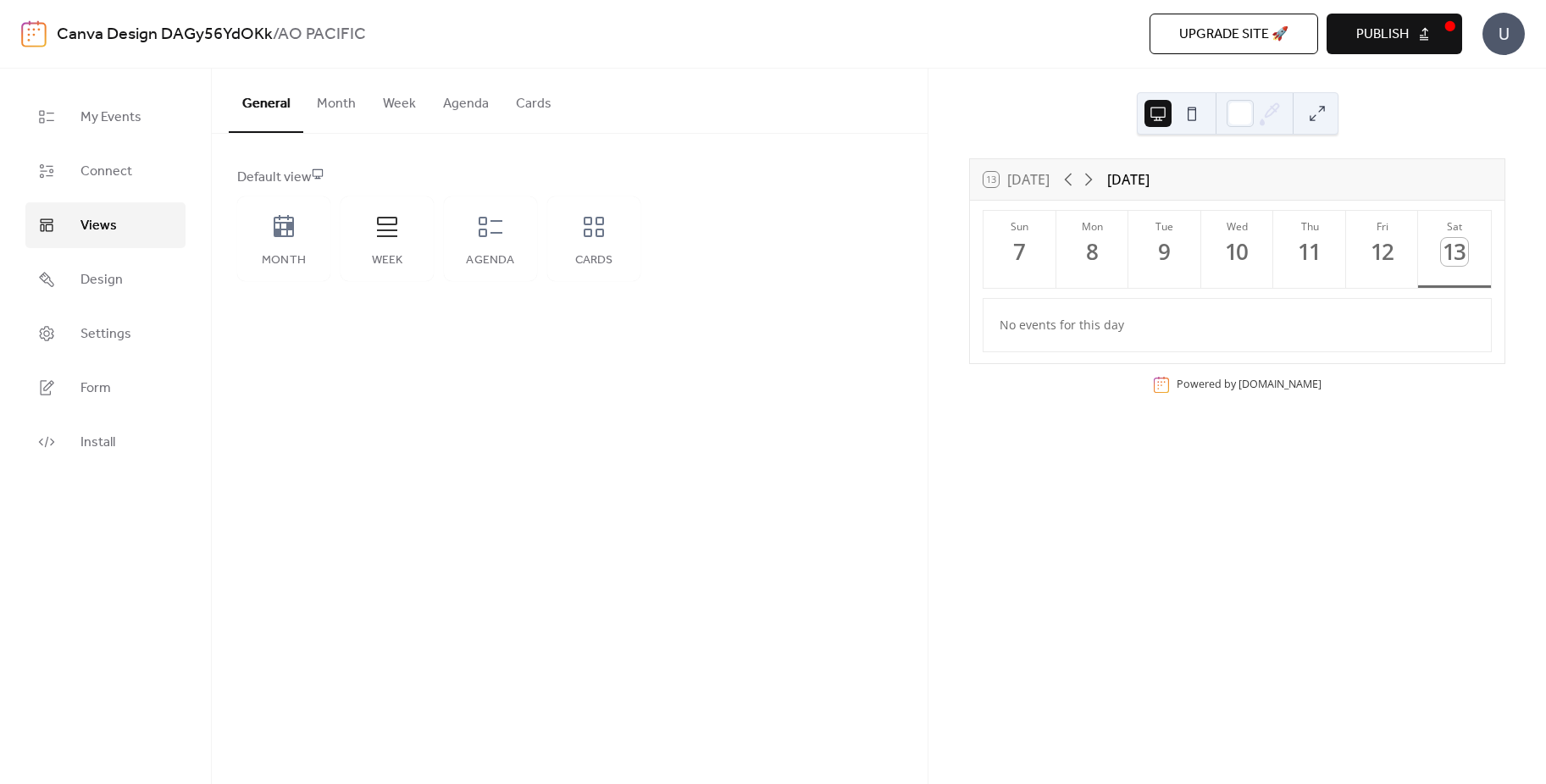
click at [109, 169] on span "Connect" at bounding box center [106, 171] width 51 height 20
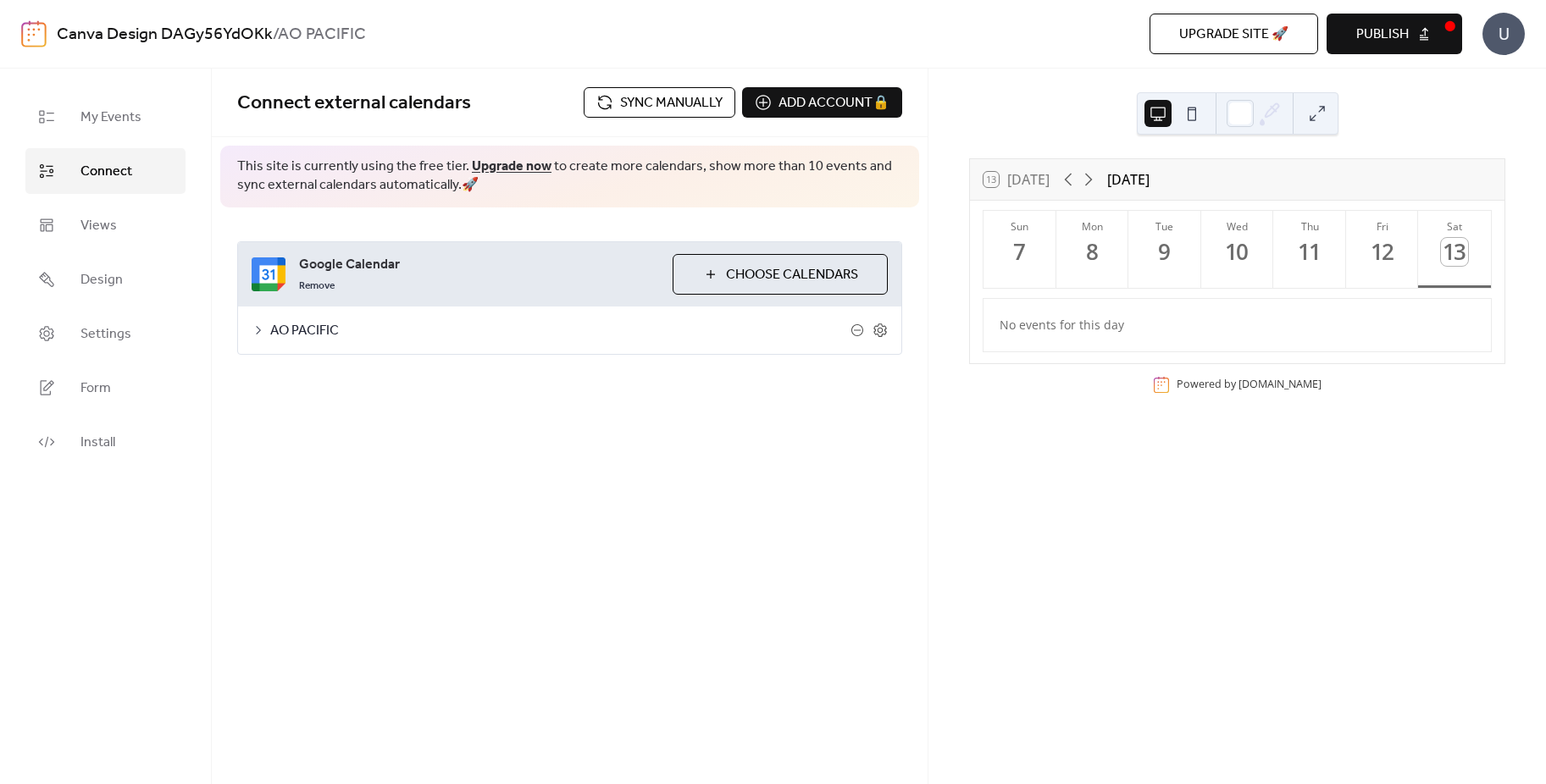
click at [84, 223] on span "Views" at bounding box center [98, 226] width 36 height 20
